Goal: Navigation & Orientation: Find specific page/section

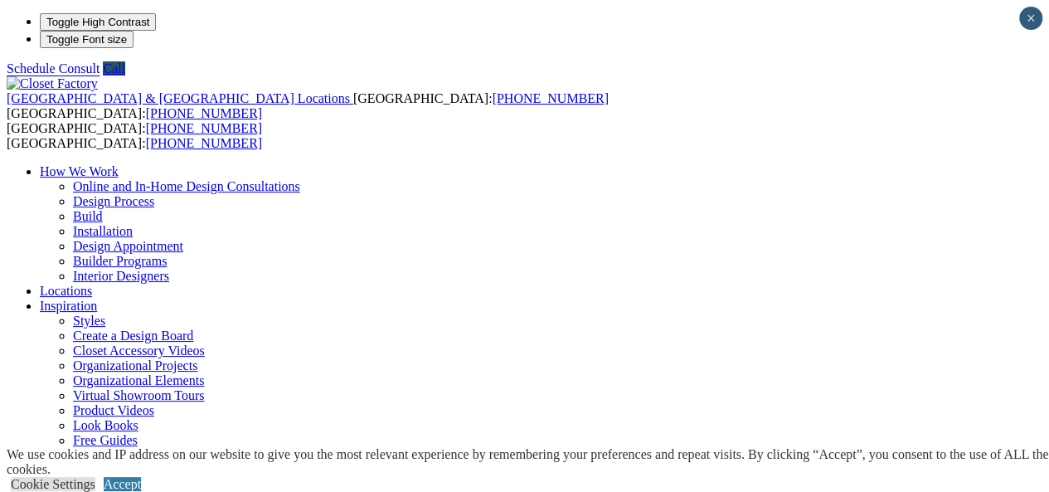
click at [141, 477] on link "Accept" at bounding box center [122, 484] width 37 height 14
